Goal: Task Accomplishment & Management: Use online tool/utility

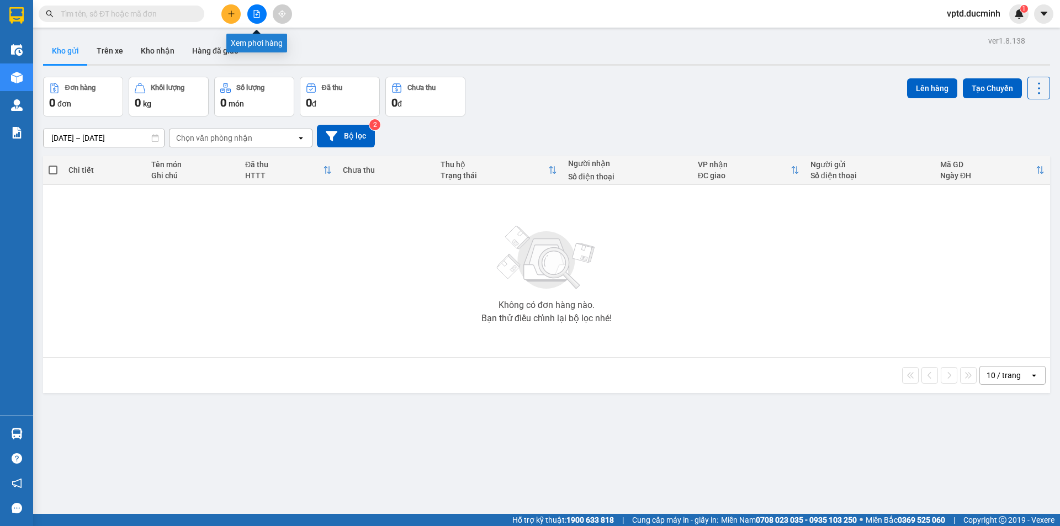
click at [255, 9] on button at bounding box center [256, 13] width 19 height 19
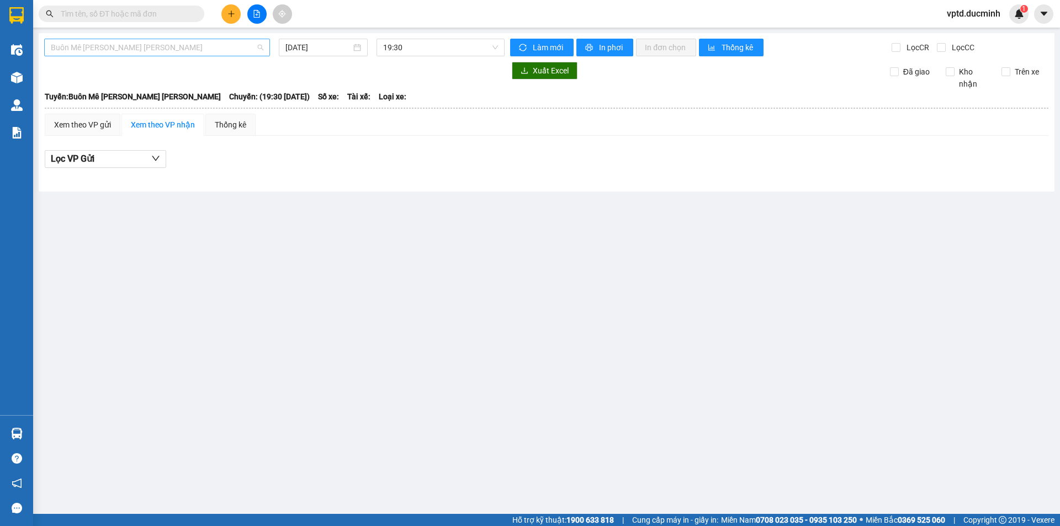
click at [242, 39] on div "Buôn Mê [PERSON_NAME] [PERSON_NAME]" at bounding box center [157, 48] width 226 height 18
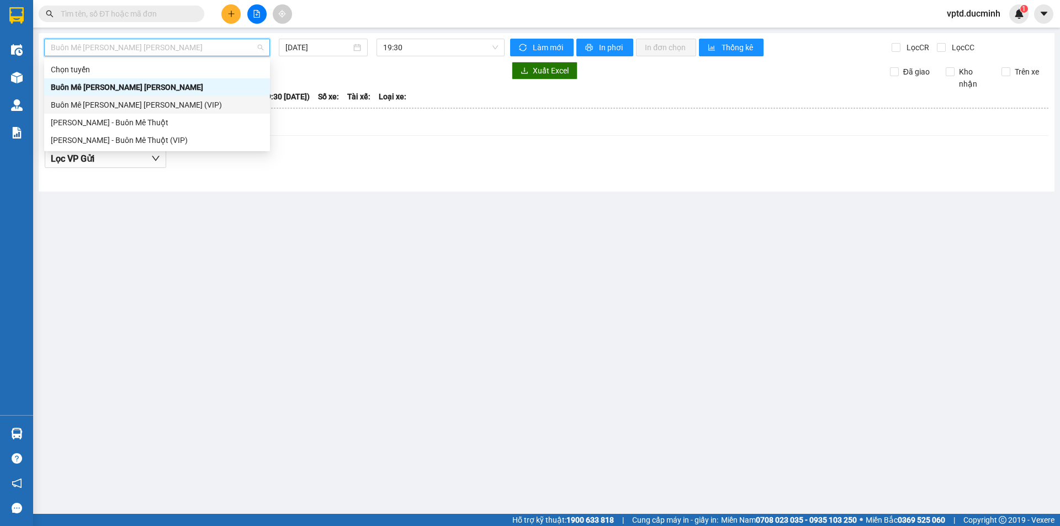
click at [141, 104] on div "Buôn Mê [PERSON_NAME] [PERSON_NAME] (VIP)" at bounding box center [157, 105] width 213 height 12
type input "[DATE]"
